Goal: Information Seeking & Learning: Compare options

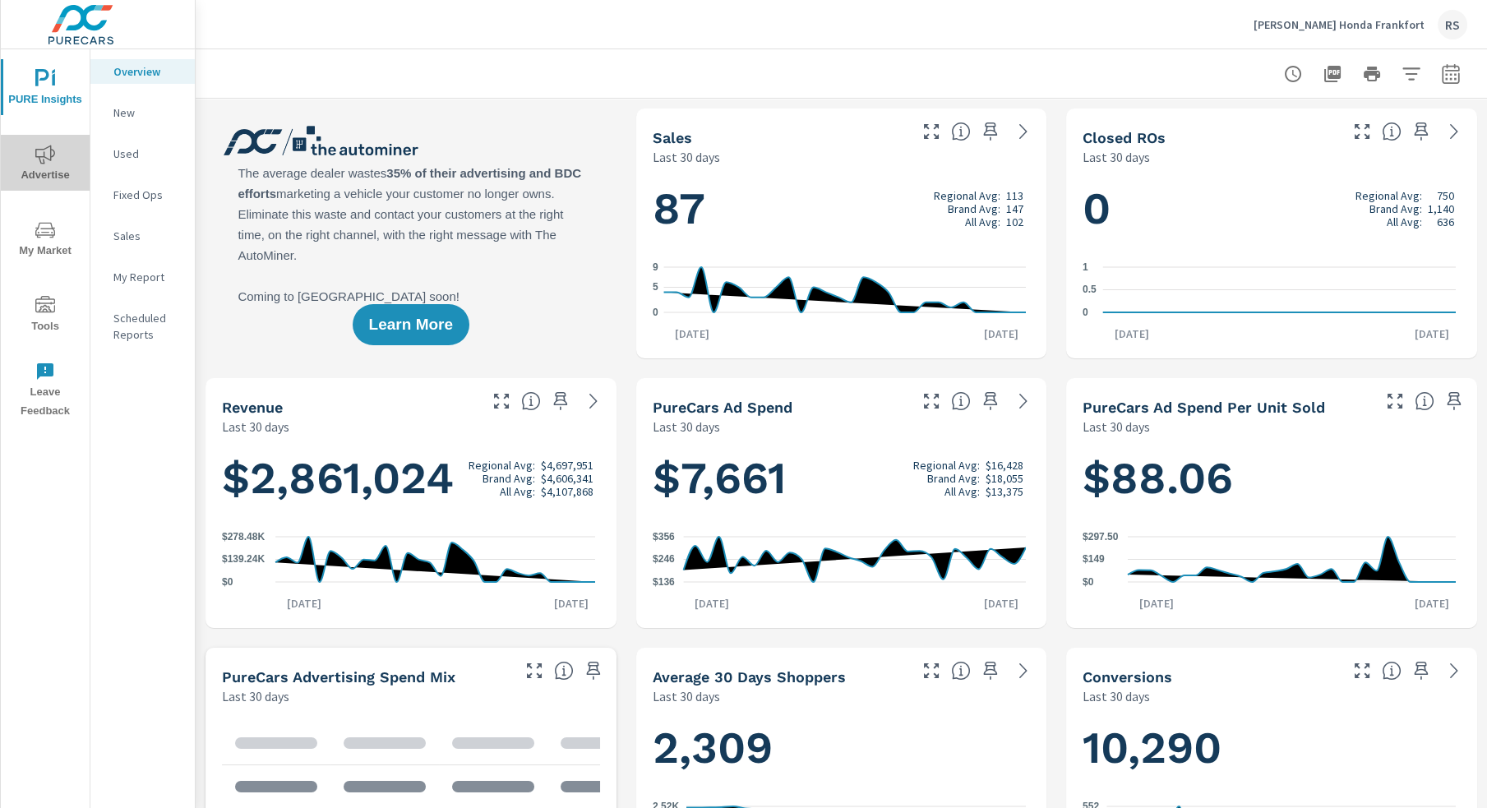
click at [67, 157] on span "Advertise" at bounding box center [45, 165] width 79 height 40
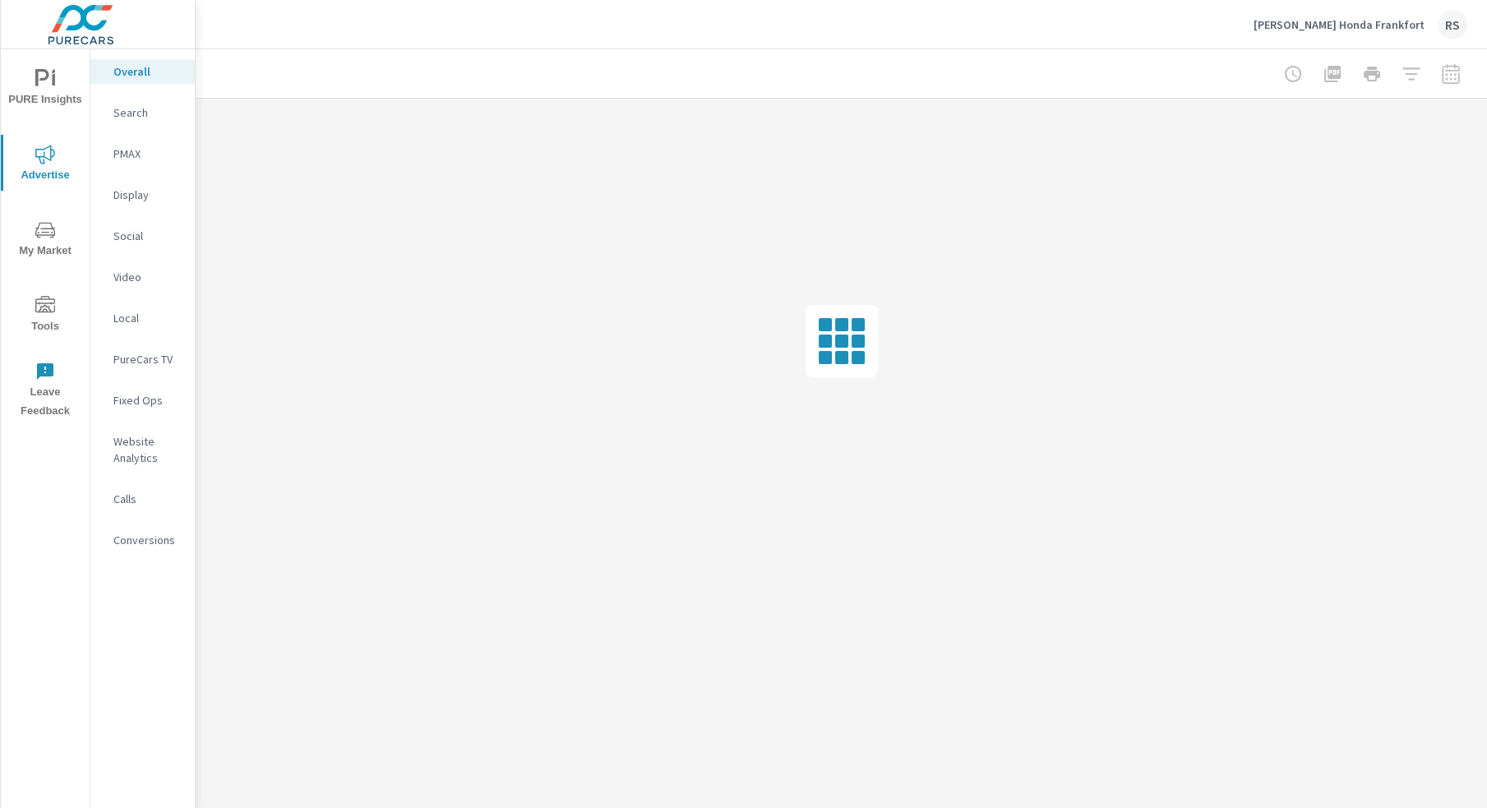
click at [1455, 23] on div "RS" at bounding box center [1453, 25] width 30 height 30
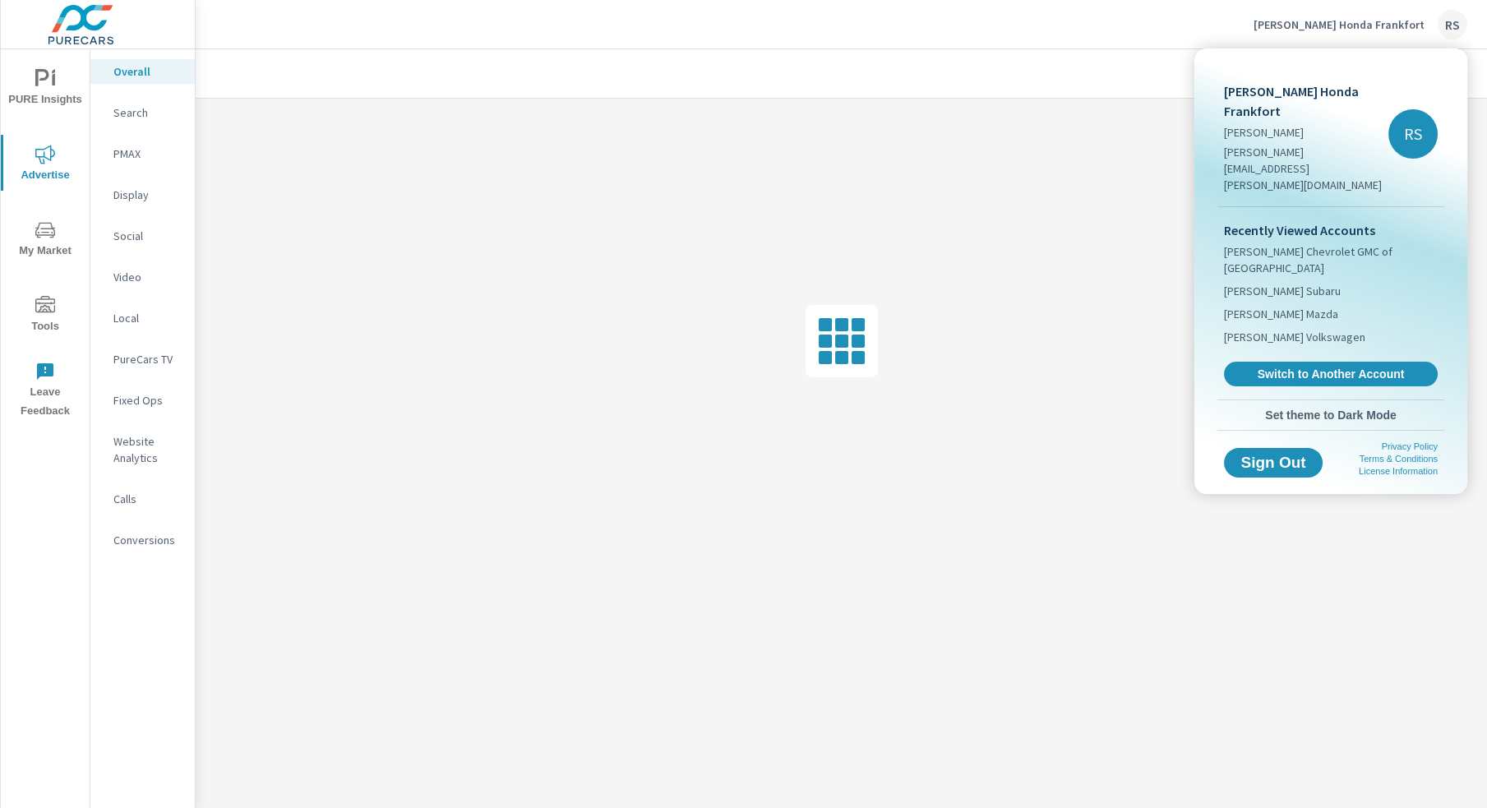
click at [1038, 53] on div at bounding box center [743, 404] width 1487 height 808
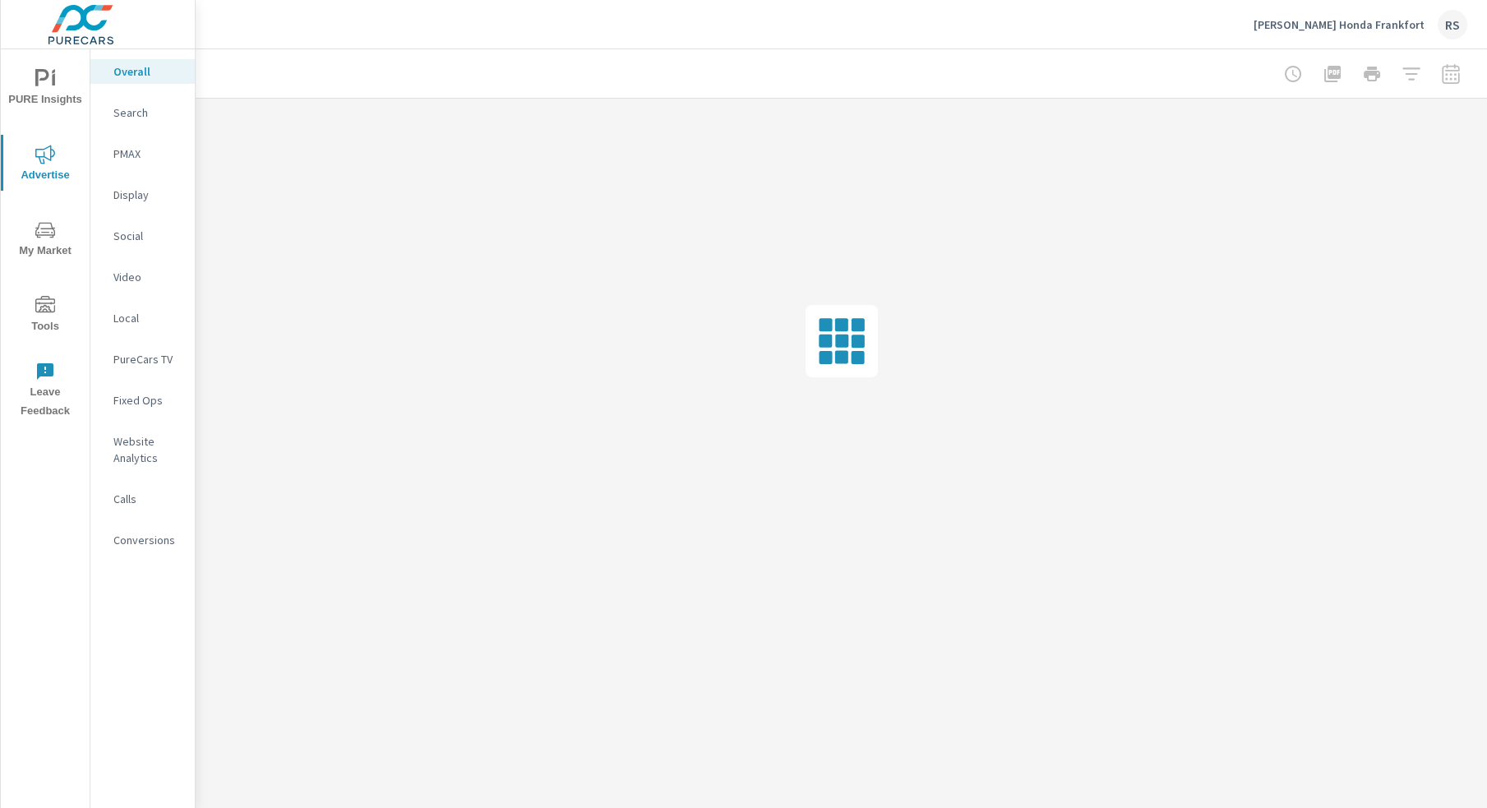
click at [1446, 79] on div at bounding box center [1372, 74] width 191 height 33
click at [1454, 74] on div at bounding box center [1372, 74] width 191 height 33
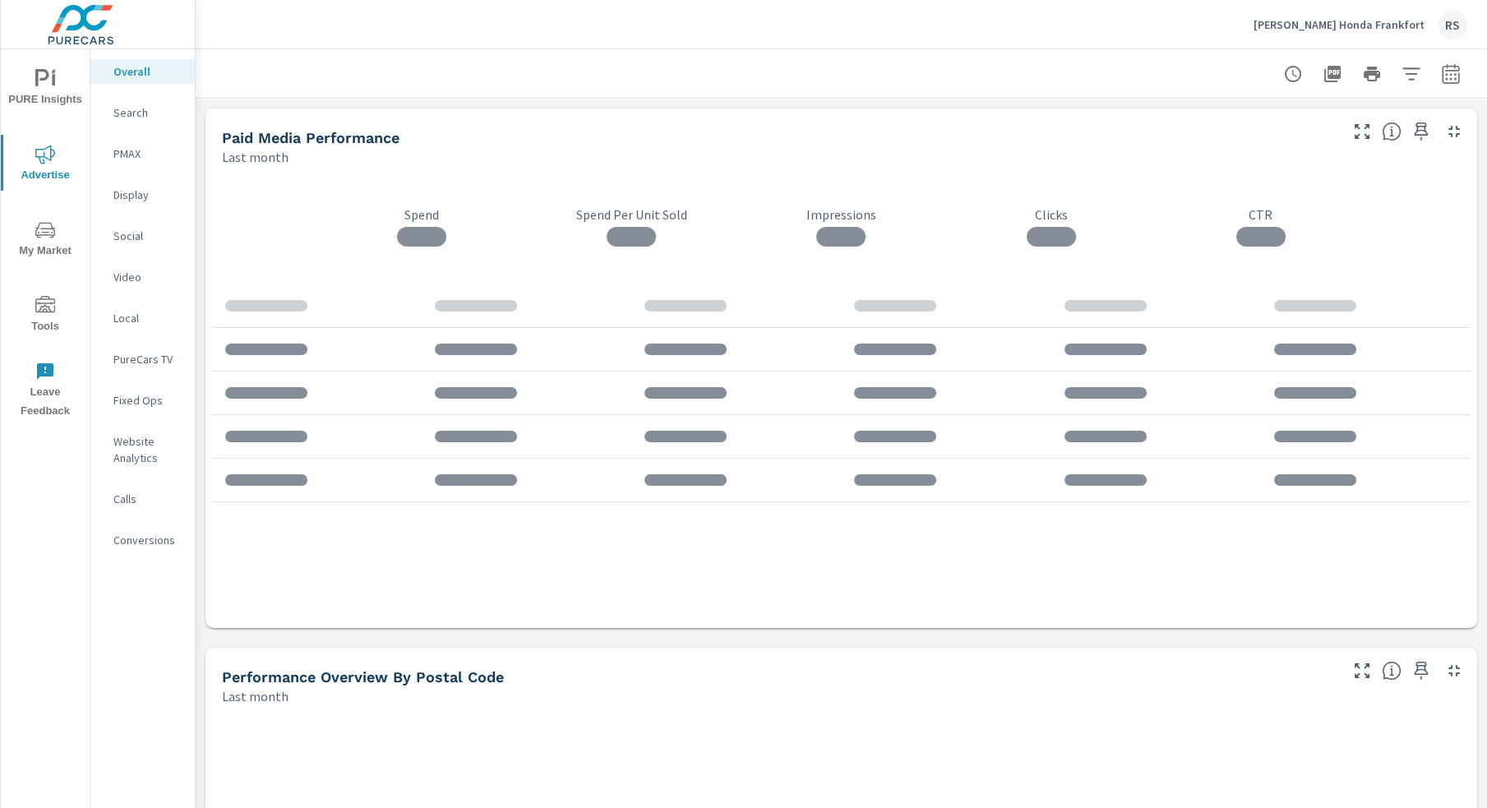
click at [1454, 73] on div at bounding box center [842, 73] width 1292 height 49
click at [1441, 74] on icon "button" at bounding box center [1451, 74] width 20 height 20
select select "Last month"
click at [1293, 188] on p "+ Add comparison" at bounding box center [1322, 186] width 210 height 20
select select "Previous period"
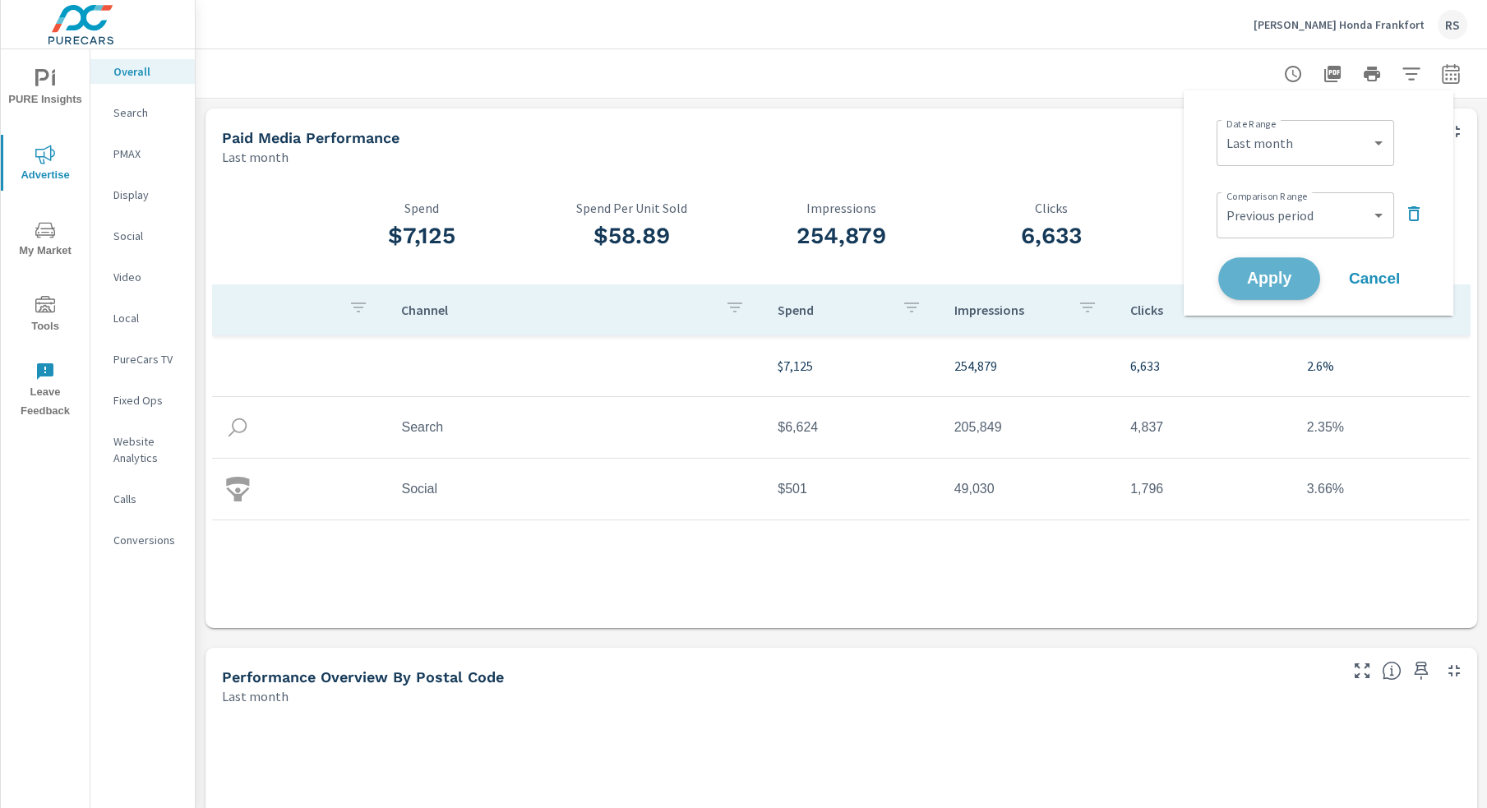
click at [1284, 278] on span "Apply" at bounding box center [1269, 279] width 67 height 16
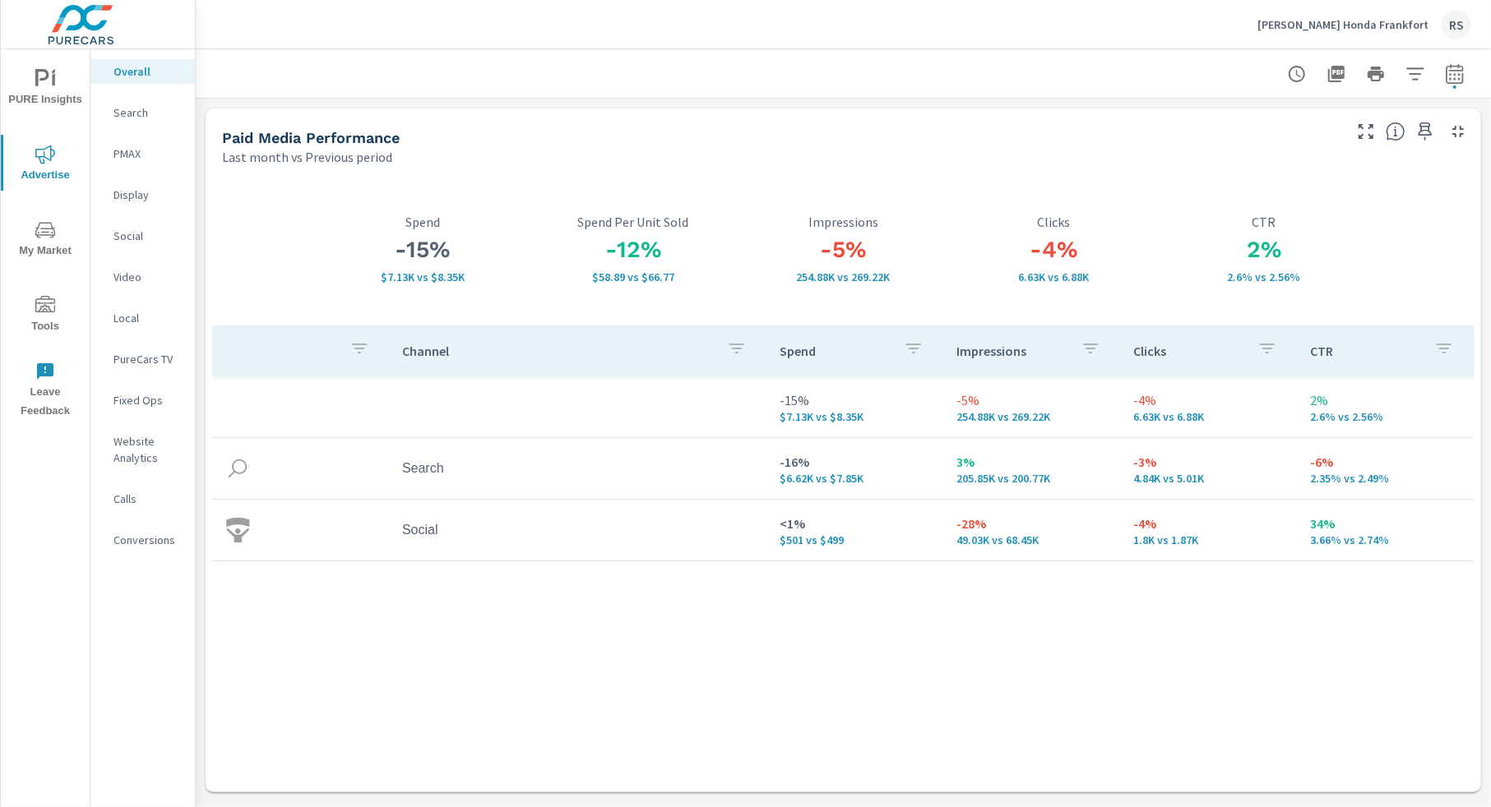
click at [1019, 78] on div at bounding box center [843, 73] width 1256 height 49
